Goal: Task Accomplishment & Management: Manage account settings

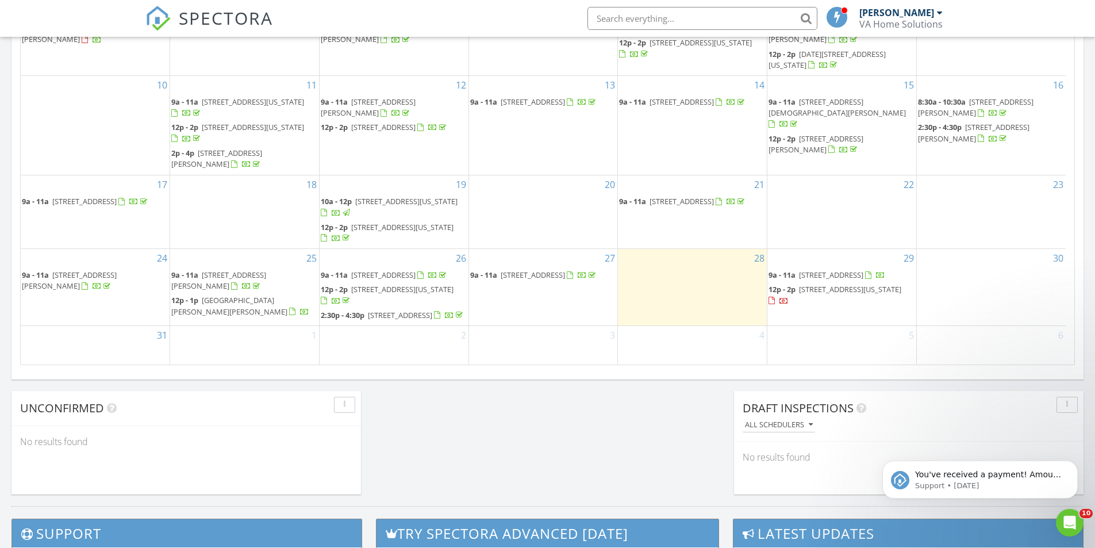
click at [804, 284] on span "5528 Maple Cluster Ct, Virginia Beach 23462" at bounding box center [850, 289] width 102 height 10
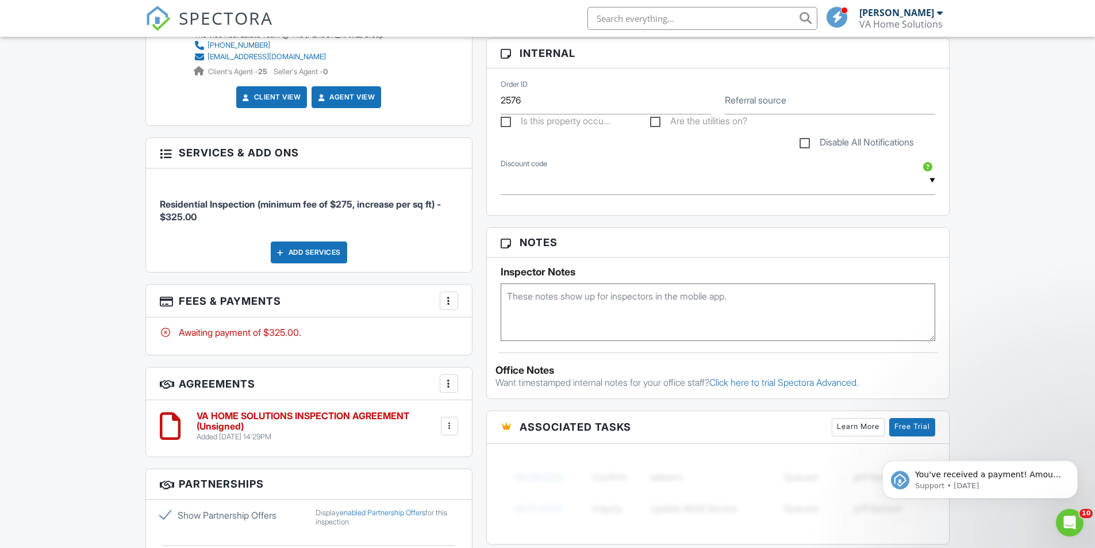
scroll to position [287, 0]
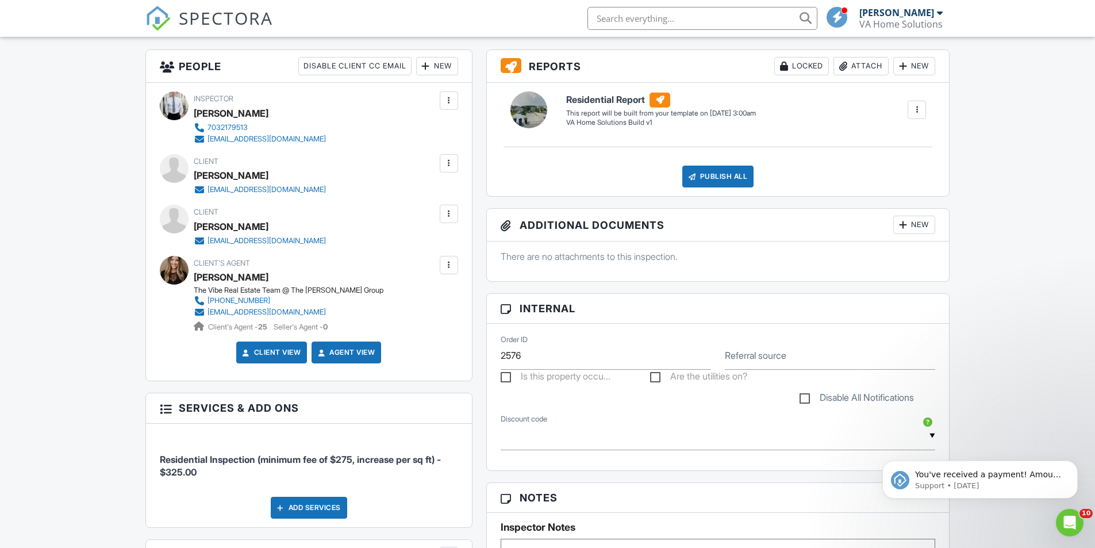
click at [451, 168] on div at bounding box center [448, 162] width 11 height 11
click at [419, 225] on li "Resend Confirmation Email" at bounding box center [387, 227] width 128 height 29
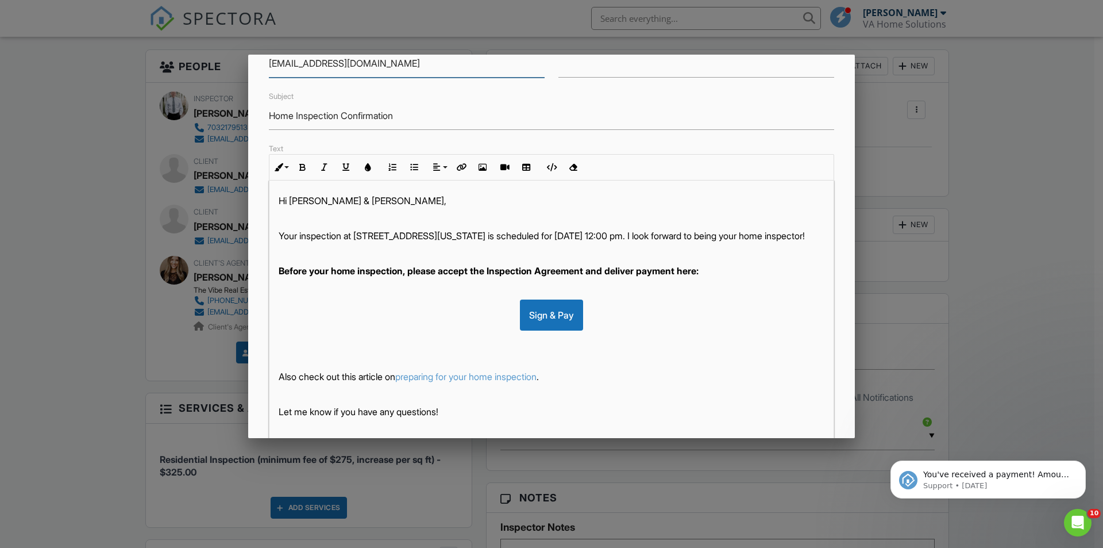
scroll to position [182, 0]
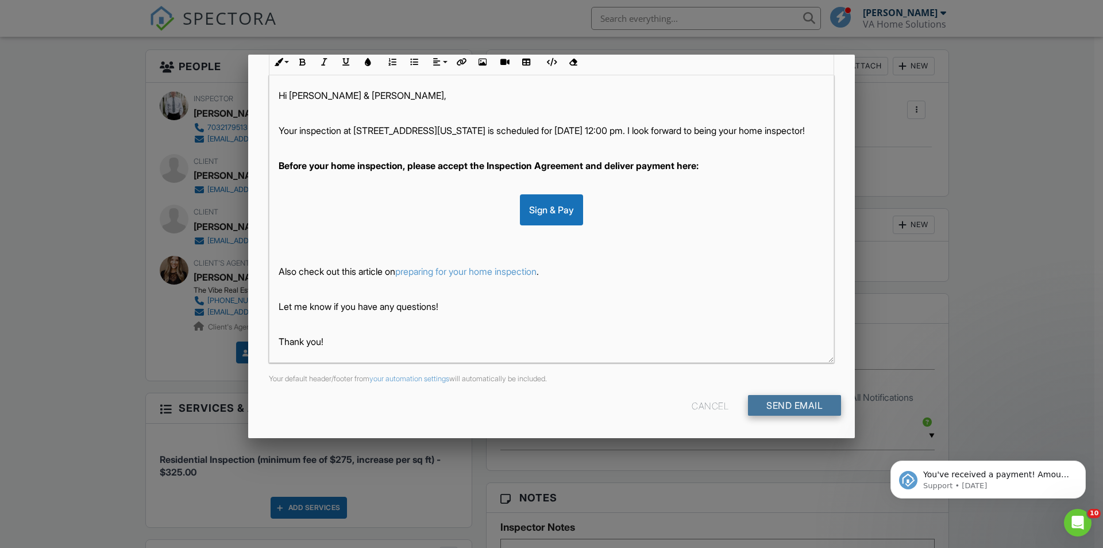
click at [819, 403] on input "Send Email" at bounding box center [794, 405] width 93 height 21
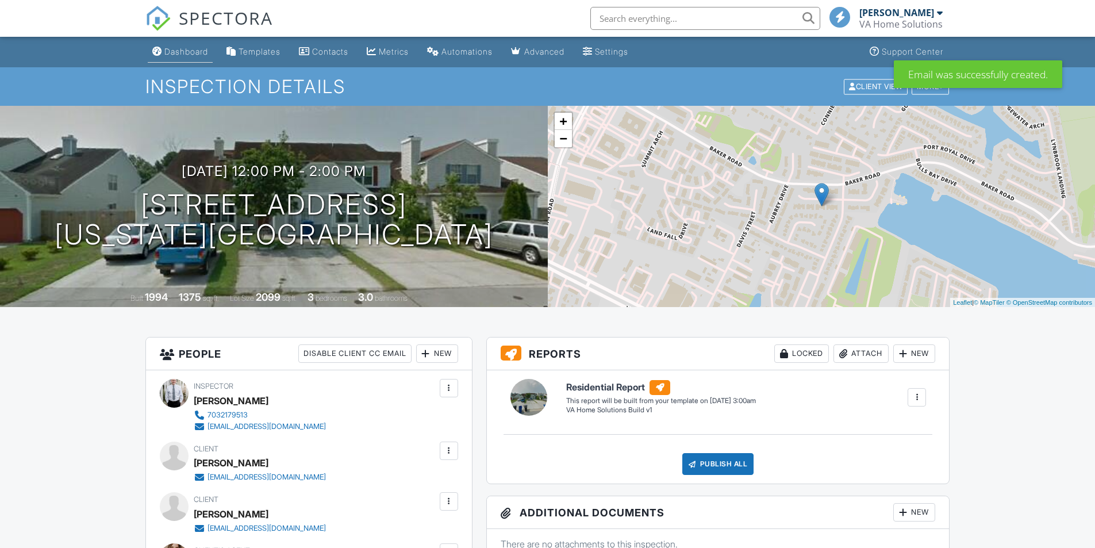
click at [186, 49] on div "Dashboard" at bounding box center [186, 52] width 44 height 10
